Goal: Find specific page/section

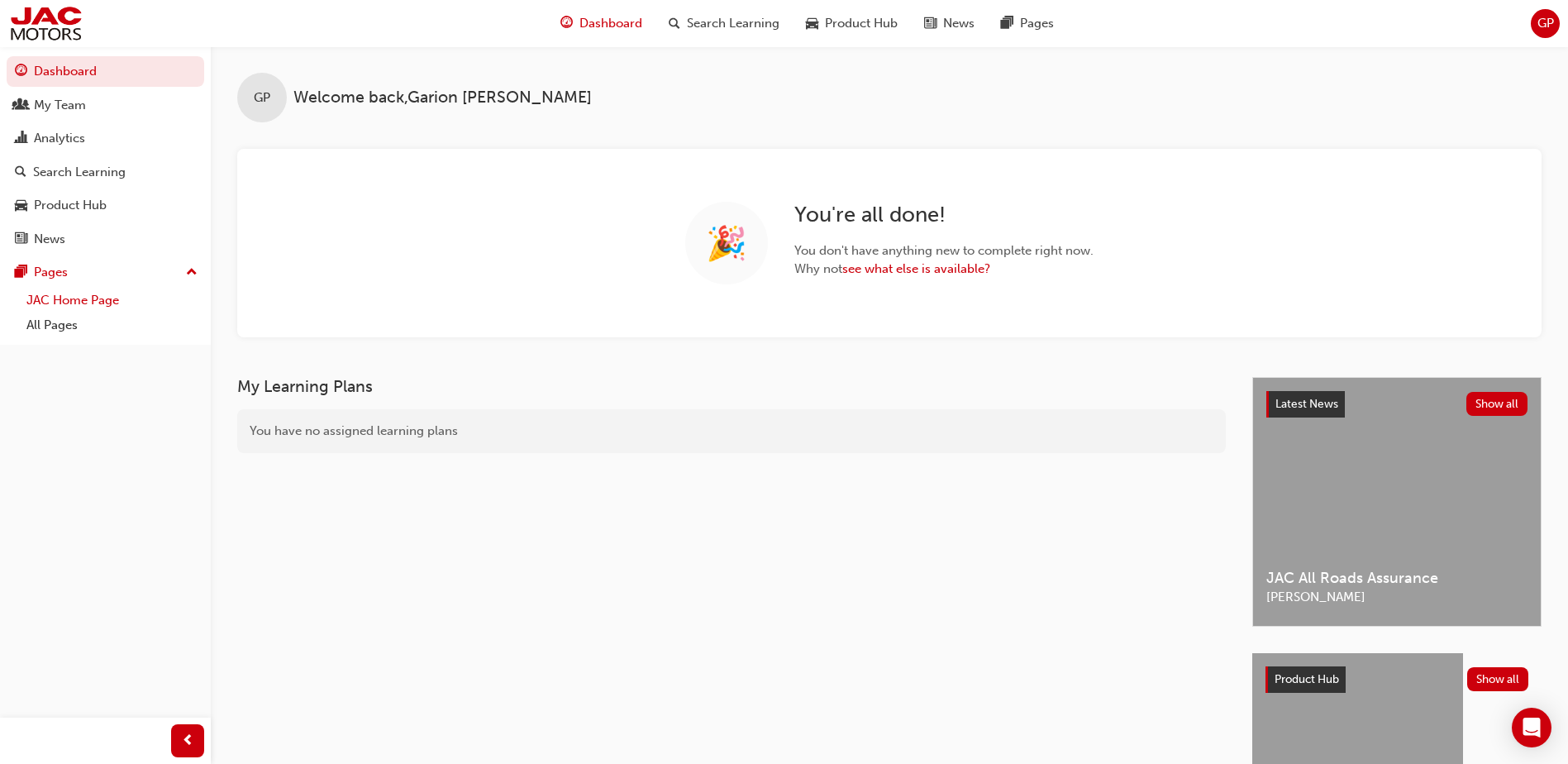
click at [60, 295] on link "JAC Home Page" at bounding box center [112, 299] width 184 height 25
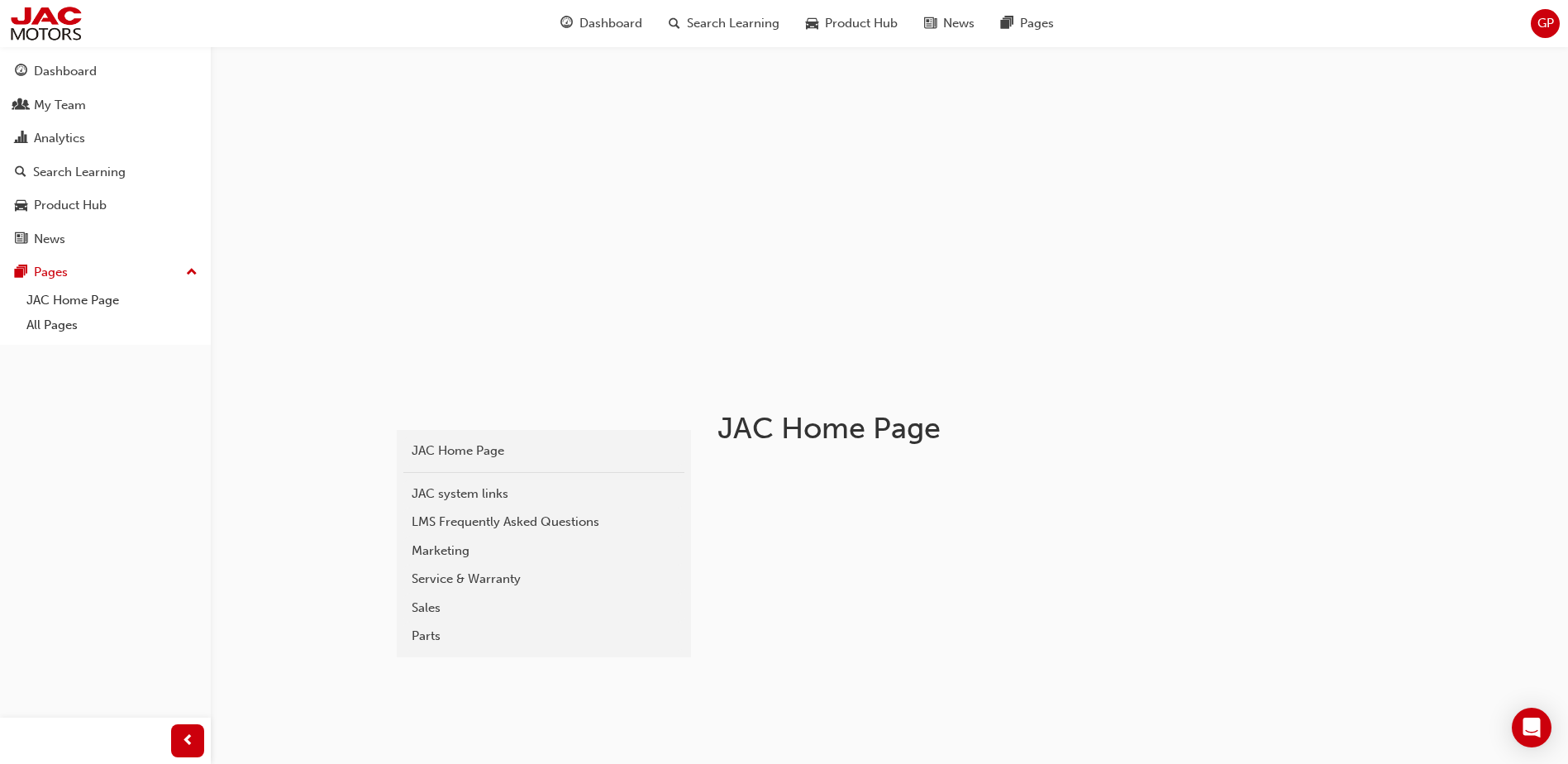
click at [426, 629] on div "Parts" at bounding box center [544, 636] width 265 height 19
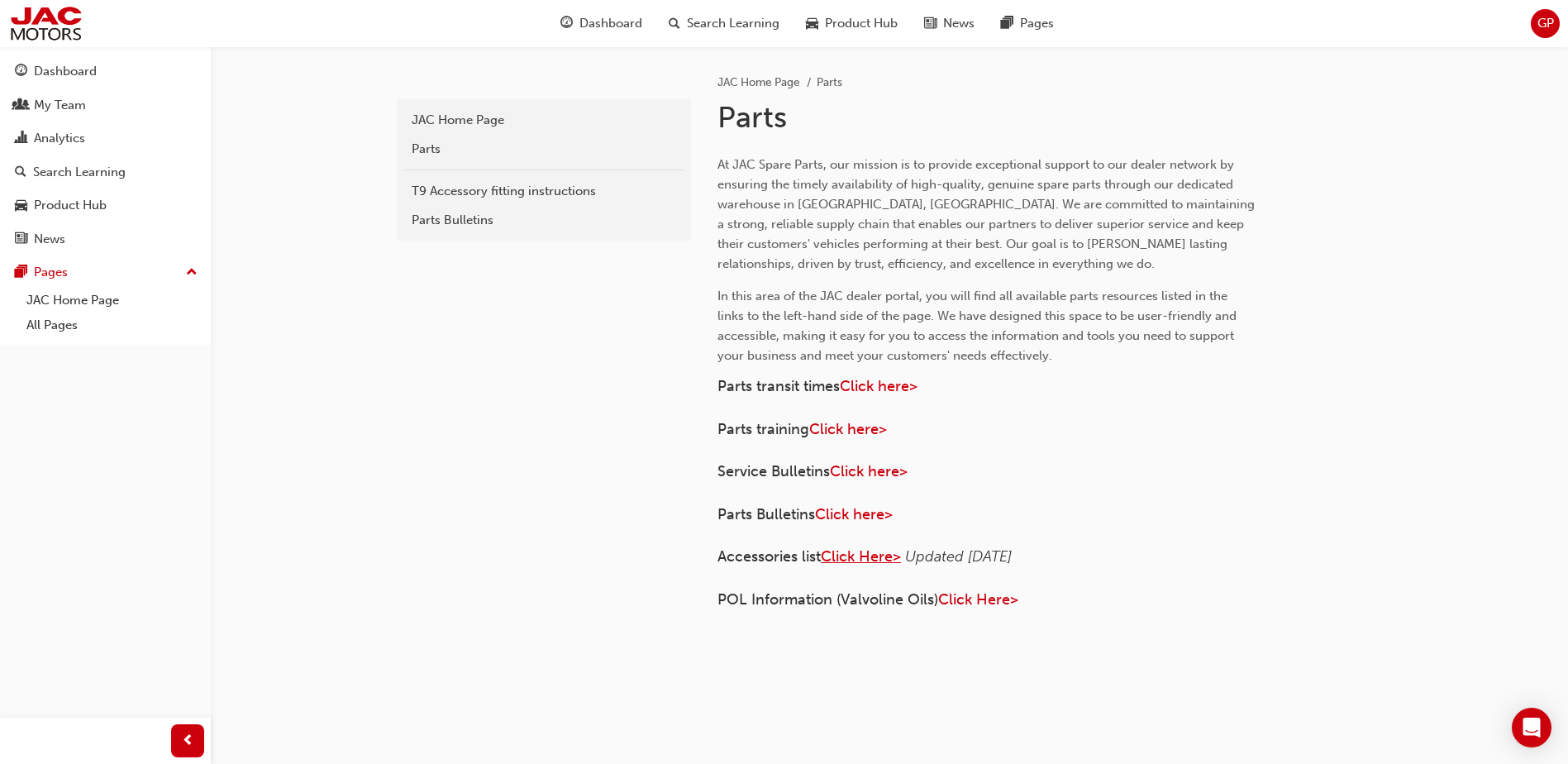
click at [867, 560] on span "Click Here>" at bounding box center [860, 556] width 80 height 18
